Goal: Find specific page/section: Find specific page/section

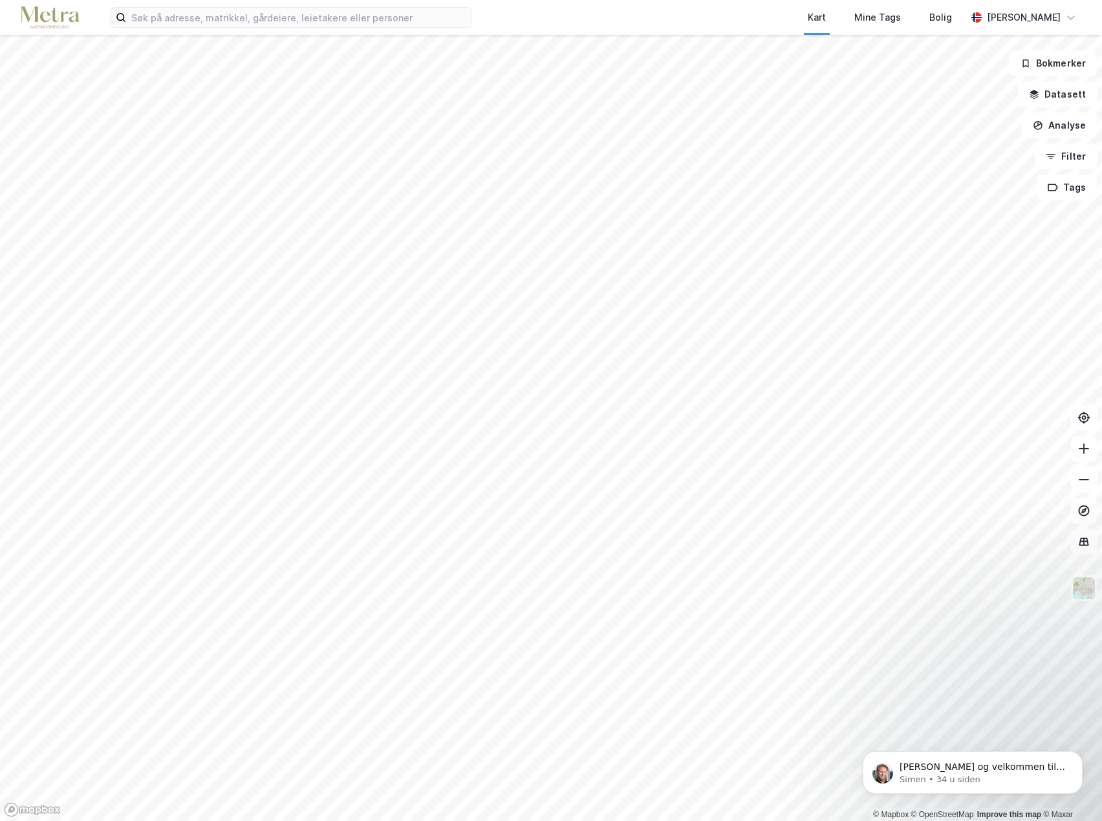
click at [155, 30] on div "Kart Mine Tags Bolig [PERSON_NAME]" at bounding box center [551, 17] width 1102 height 35
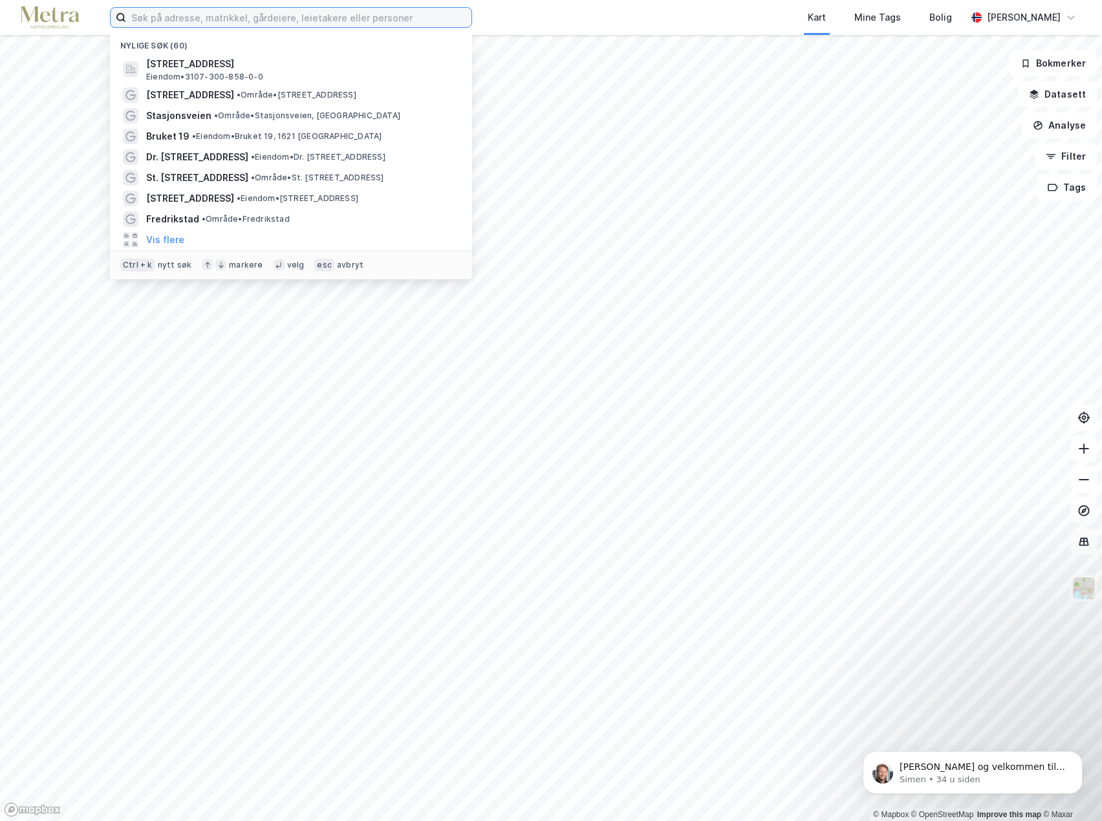
click at [181, 20] on input at bounding box center [298, 17] width 345 height 19
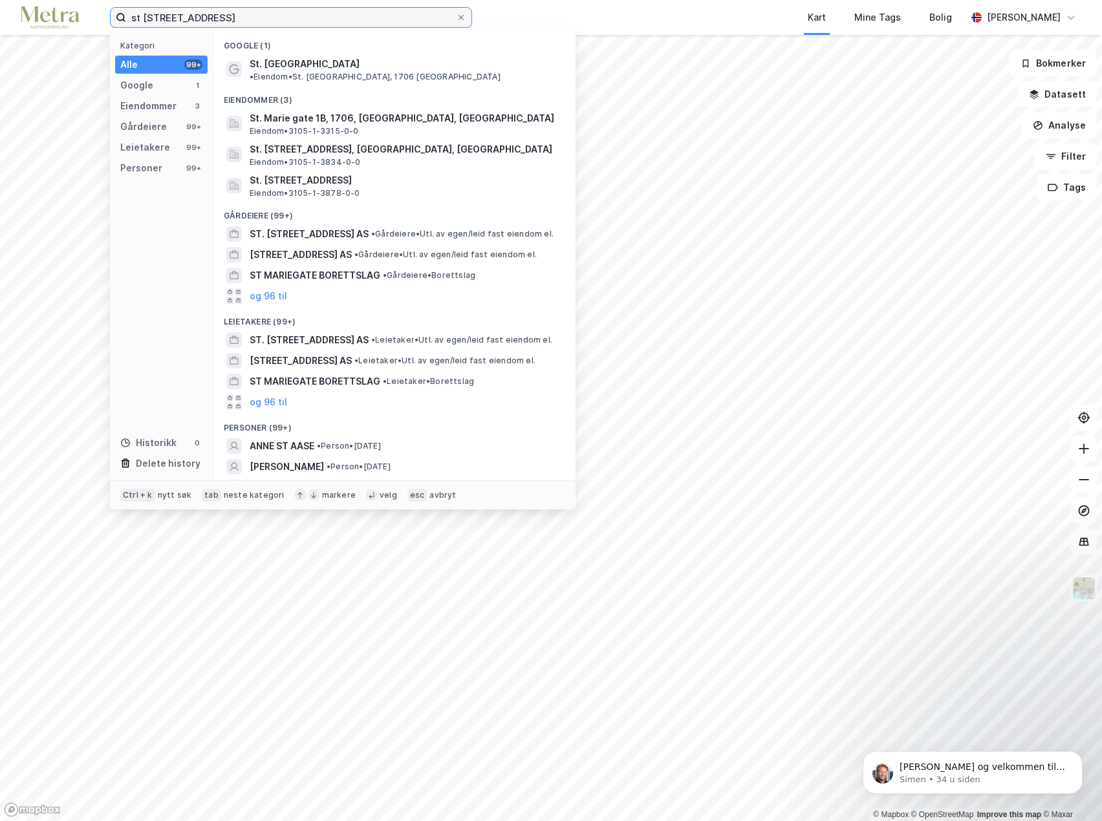
type input "st [STREET_ADDRESS]"
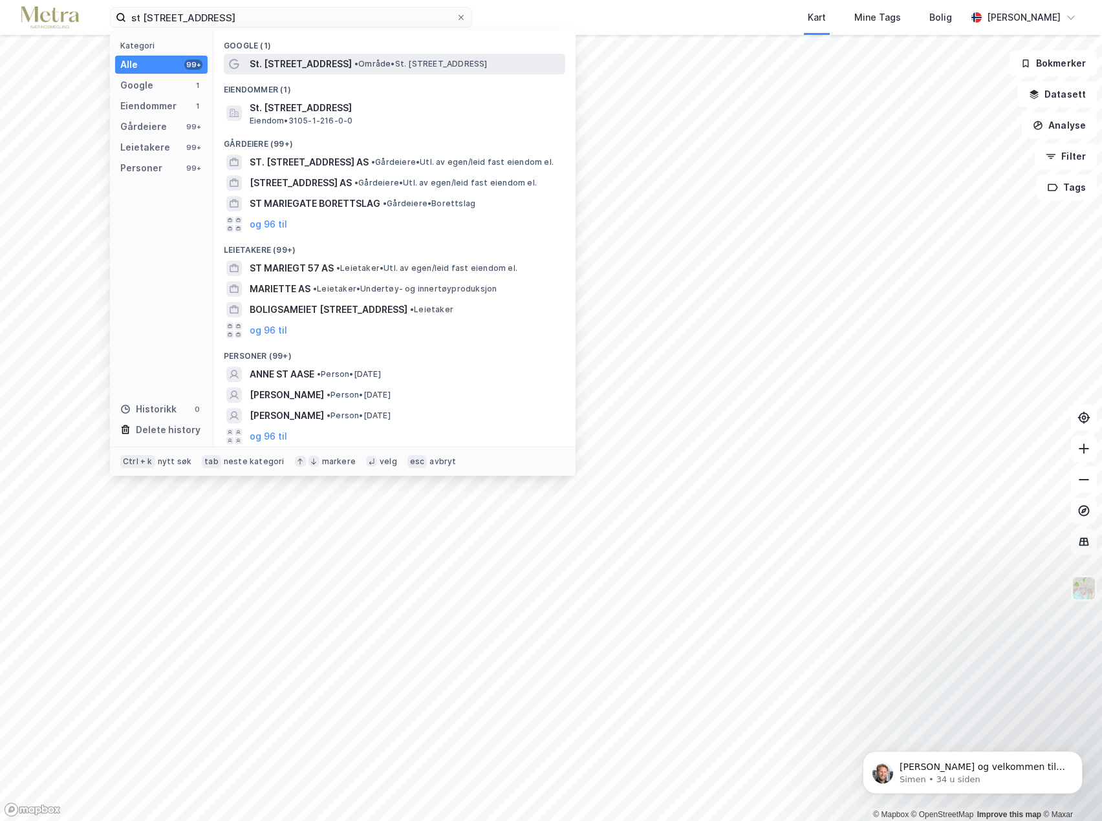
click at [388, 61] on span "• Område • St. [STREET_ADDRESS]" at bounding box center [420, 64] width 133 height 10
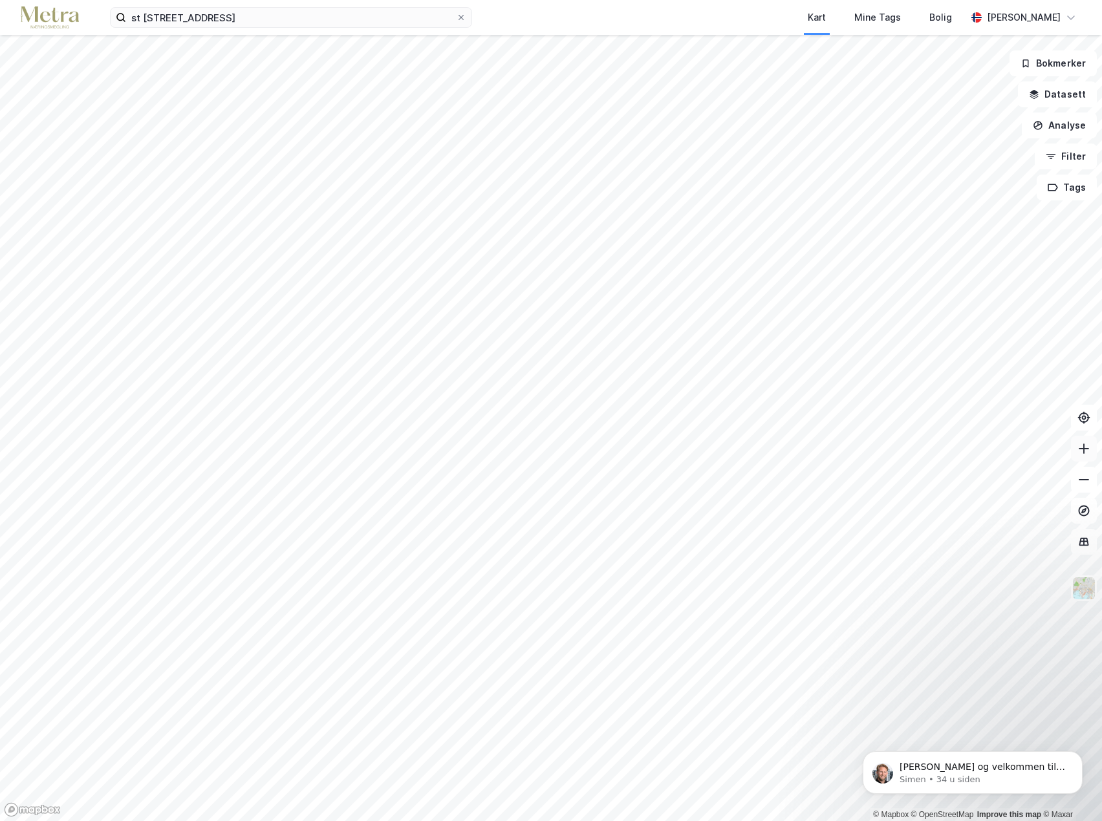
click at [1090, 454] on icon at bounding box center [1084, 448] width 13 height 13
click at [225, 19] on input "st [STREET_ADDRESS]" at bounding box center [291, 17] width 330 height 19
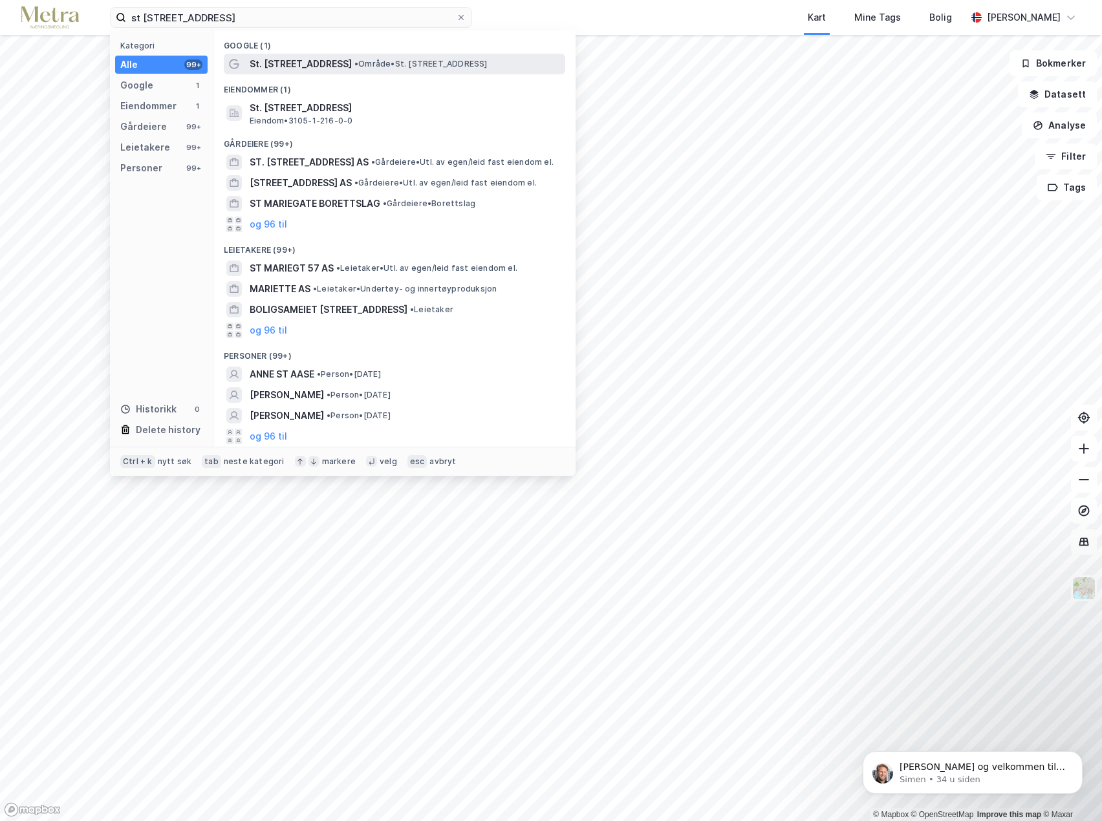
click at [315, 63] on span "St. [STREET_ADDRESS]" at bounding box center [301, 64] width 102 height 16
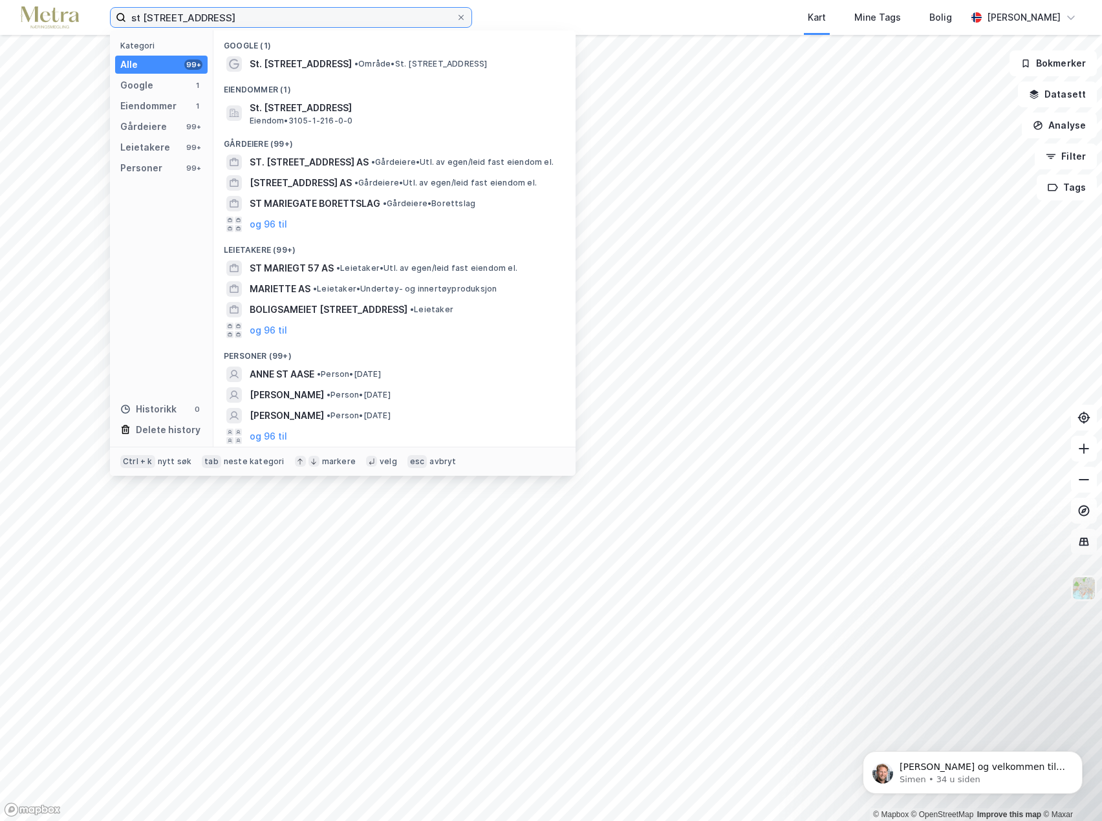
click at [213, 22] on input "st [STREET_ADDRESS]" at bounding box center [291, 17] width 330 height 19
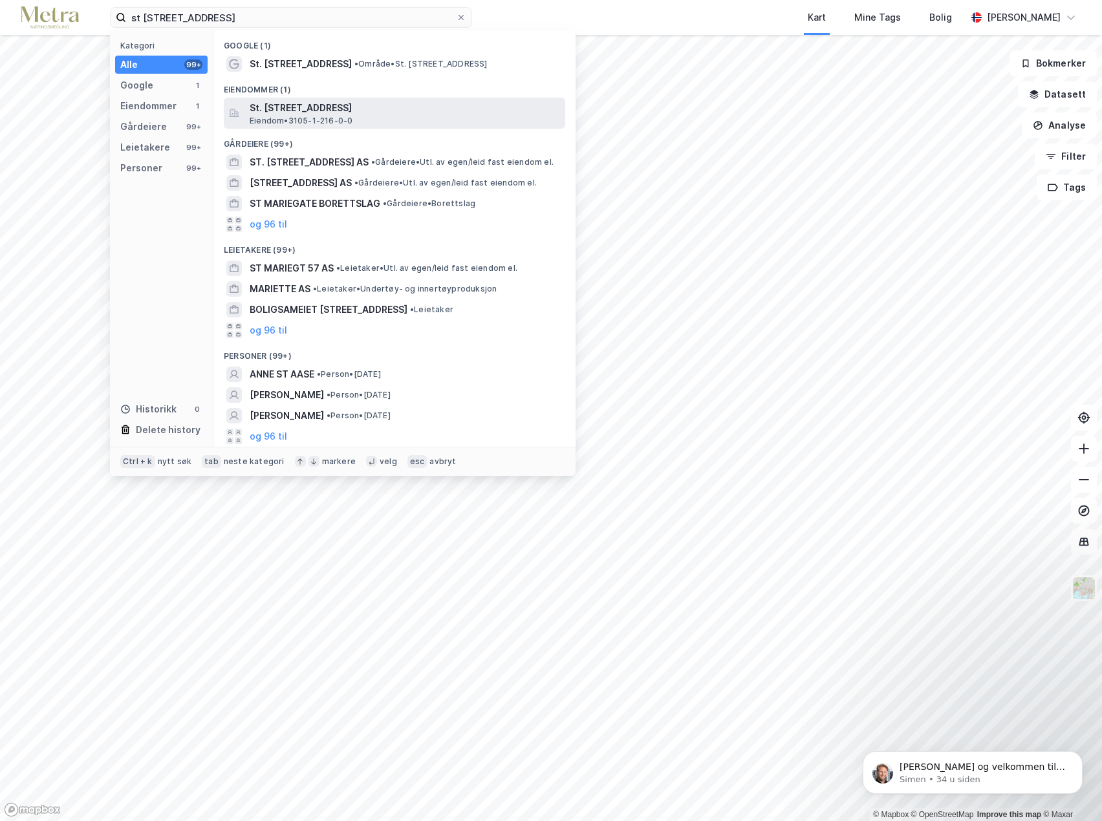
click at [258, 119] on span "Eiendom • 3105-1-216-0-0" at bounding box center [301, 121] width 103 height 10
